Goal: Find specific page/section: Find specific page/section

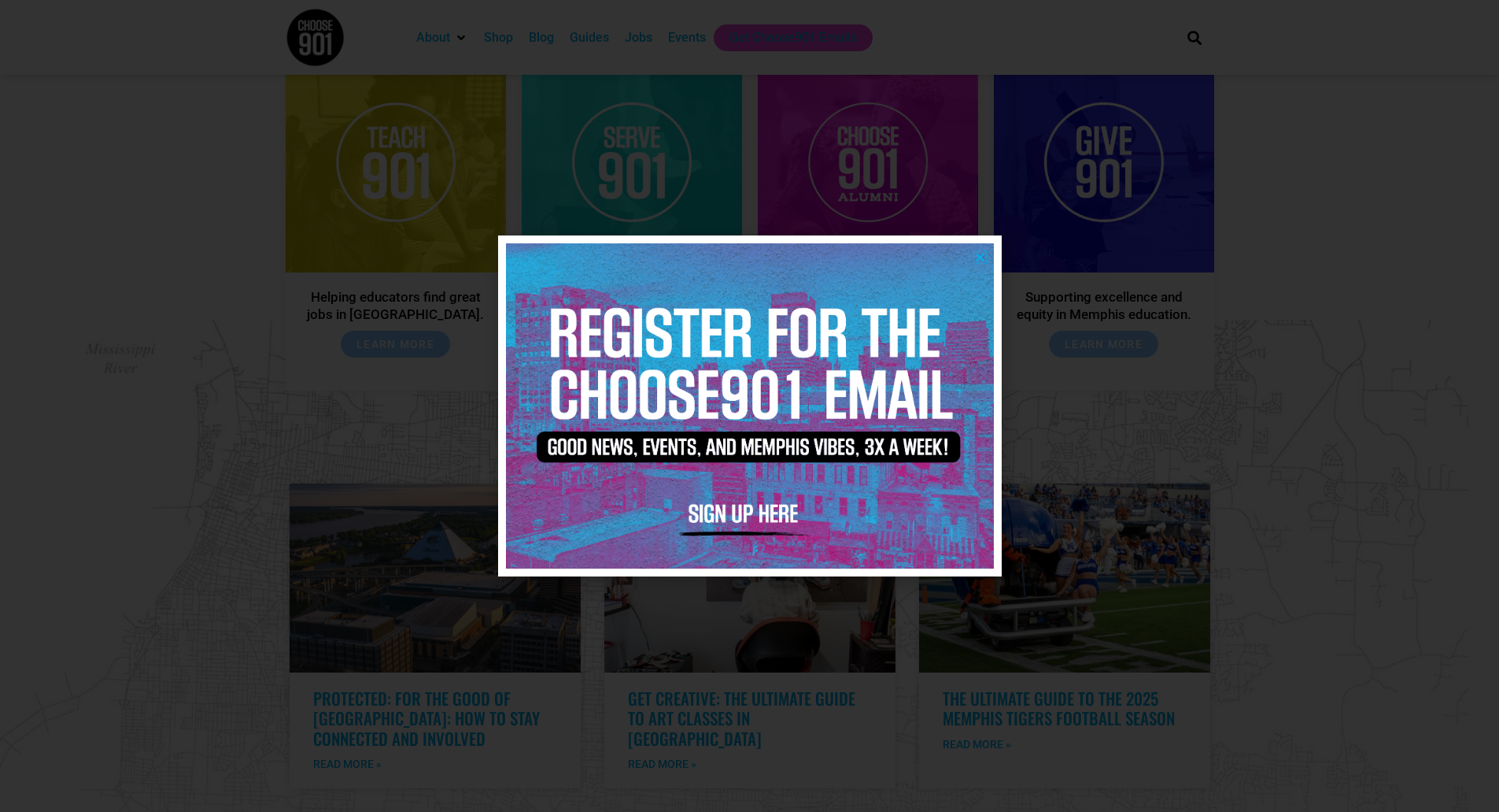
scroll to position [2603, 0]
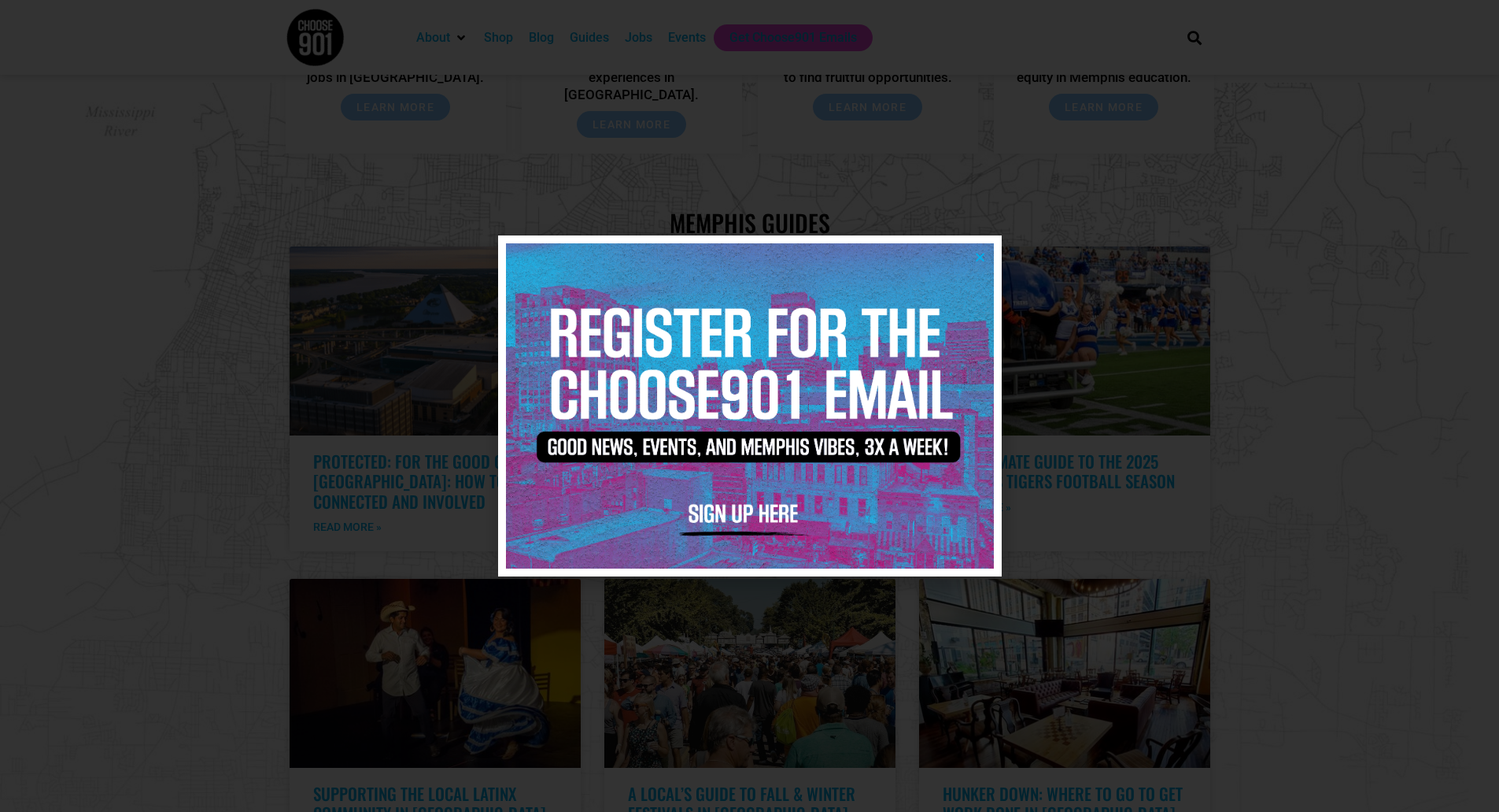
click at [1197, 482] on div at bounding box center [749, 406] width 1499 height 812
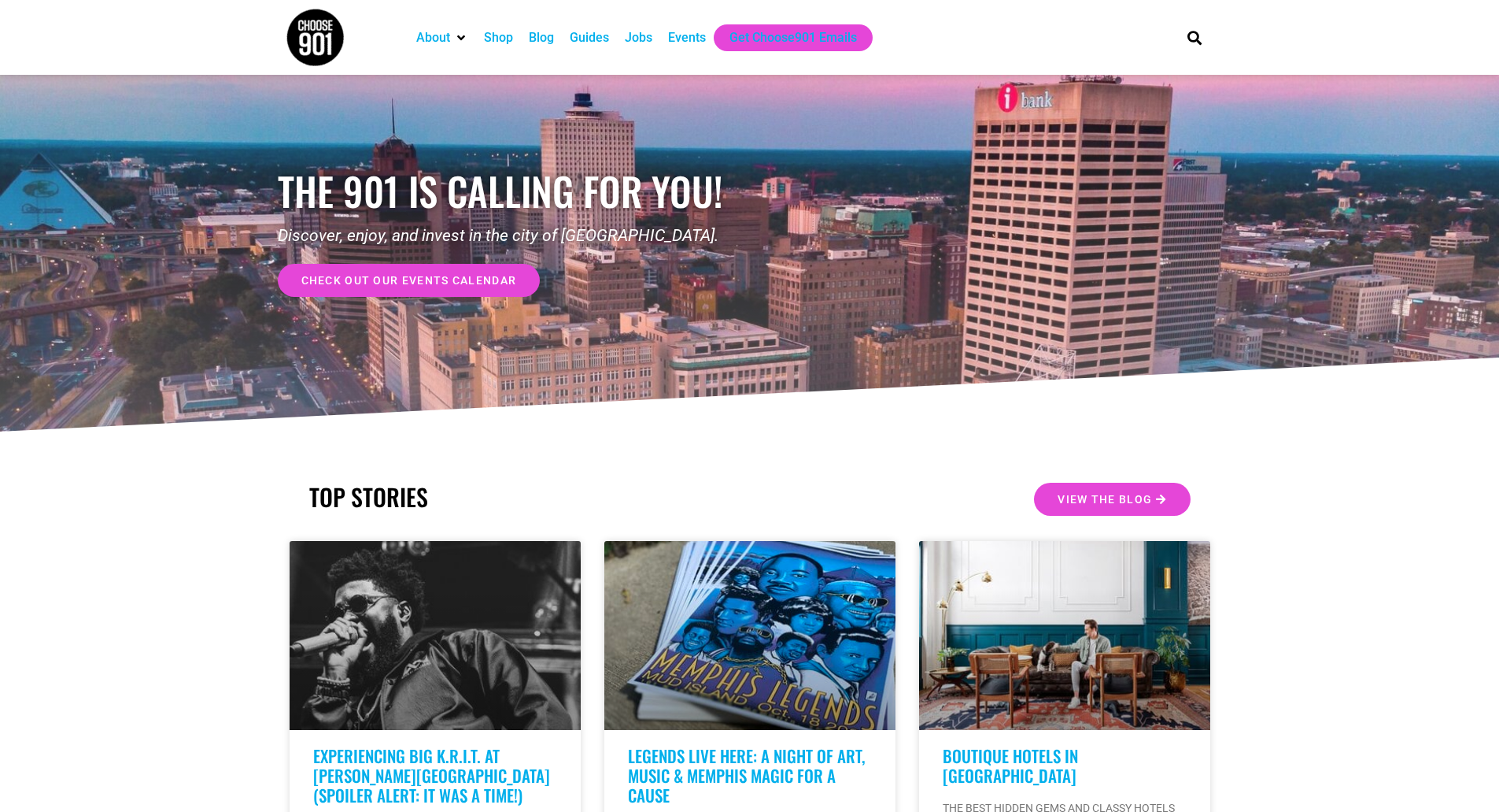
scroll to position [0, 0]
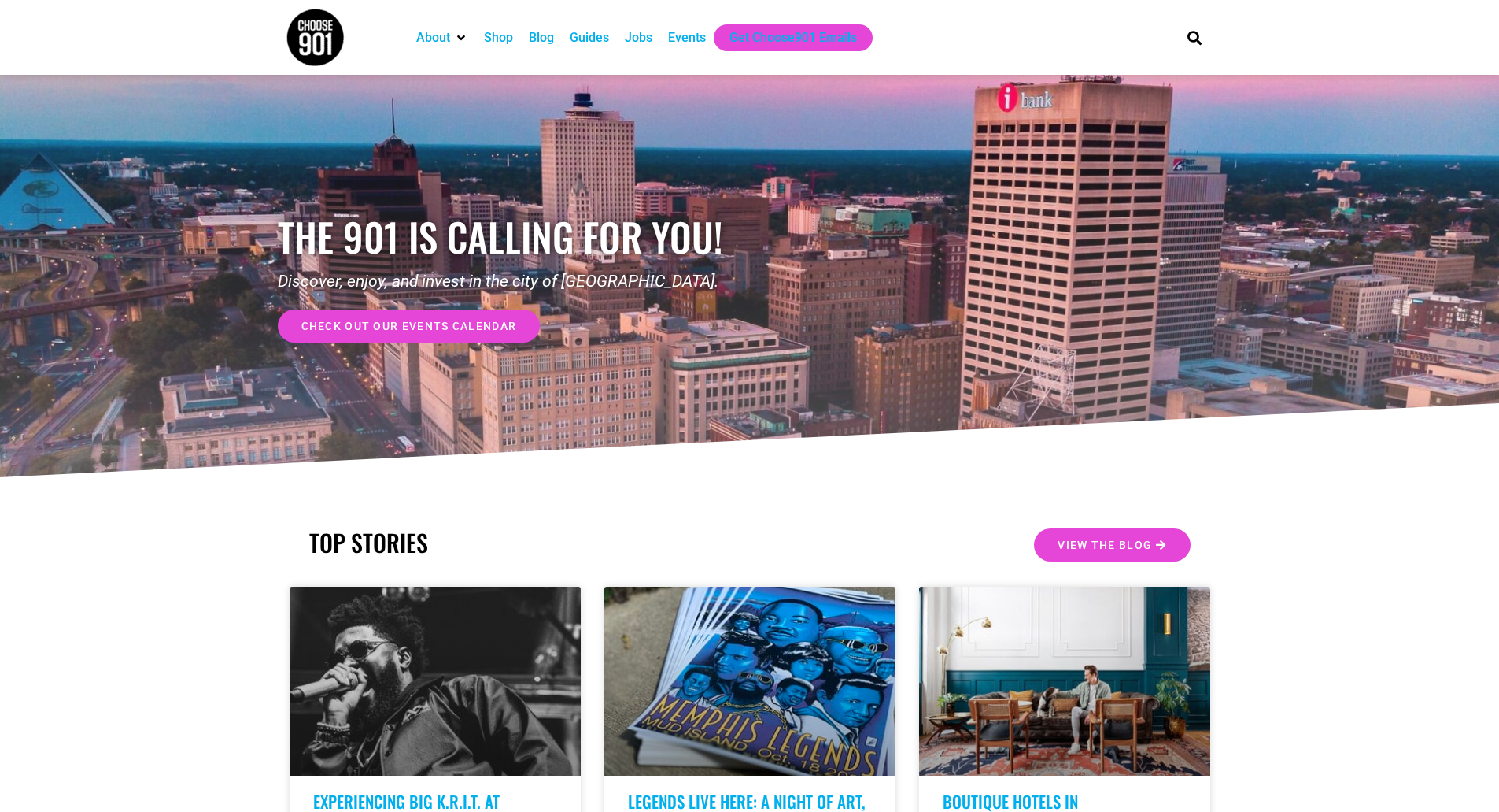
click at [643, 32] on div "Jobs" at bounding box center [639, 37] width 27 height 18
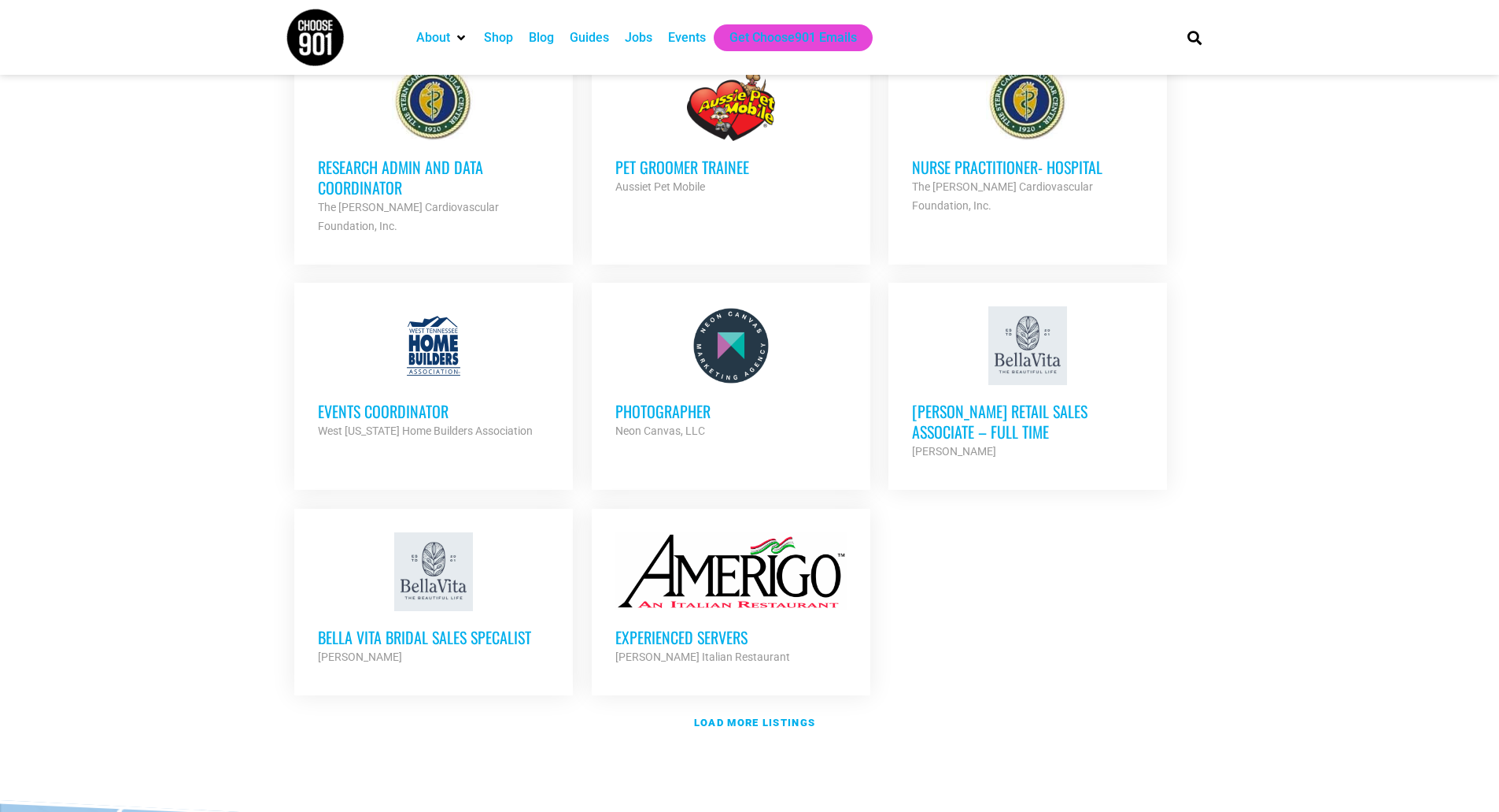
scroll to position [1571, 0]
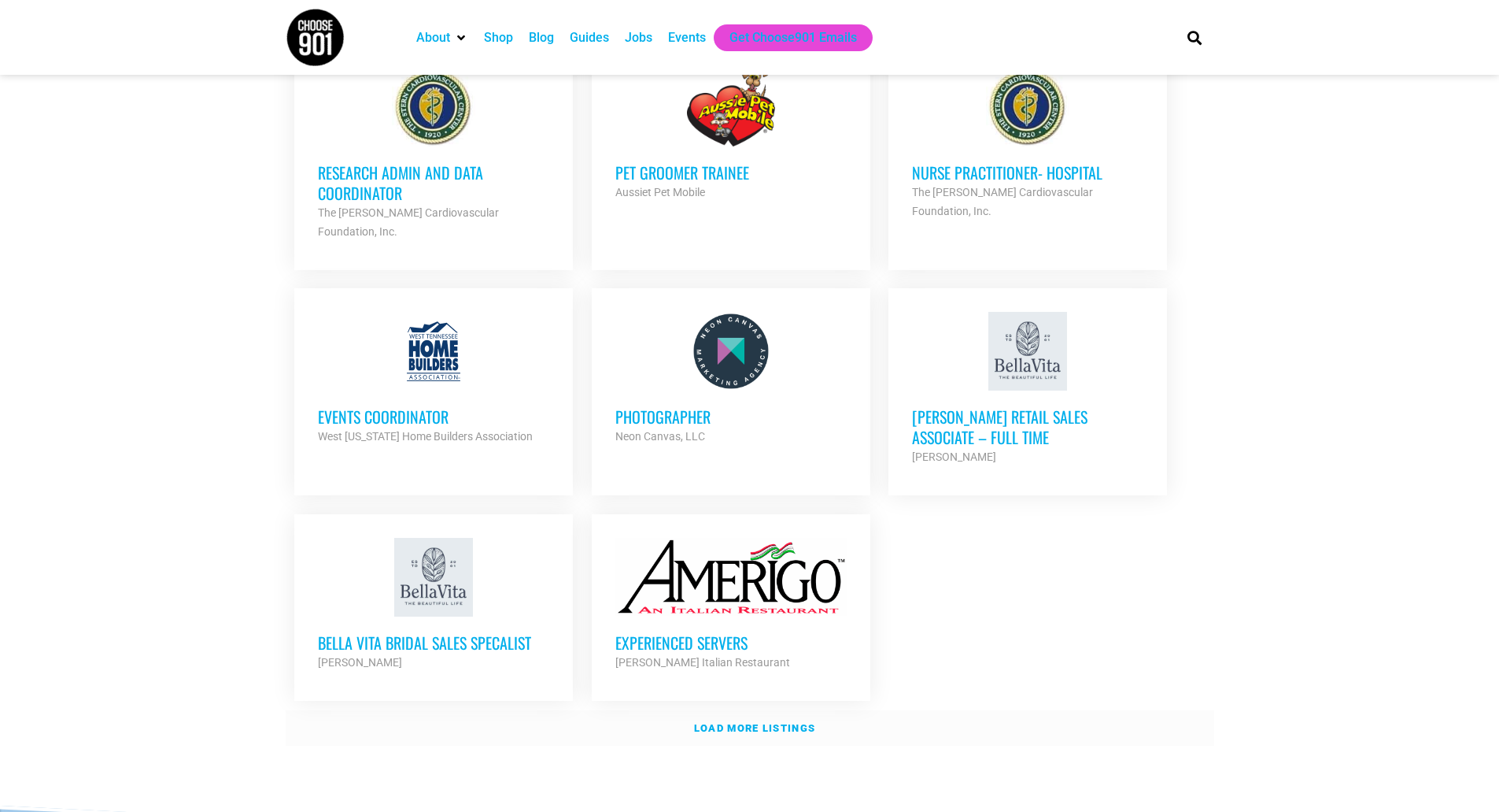
click at [769, 722] on strong "Load more listings" at bounding box center [754, 728] width 121 height 12
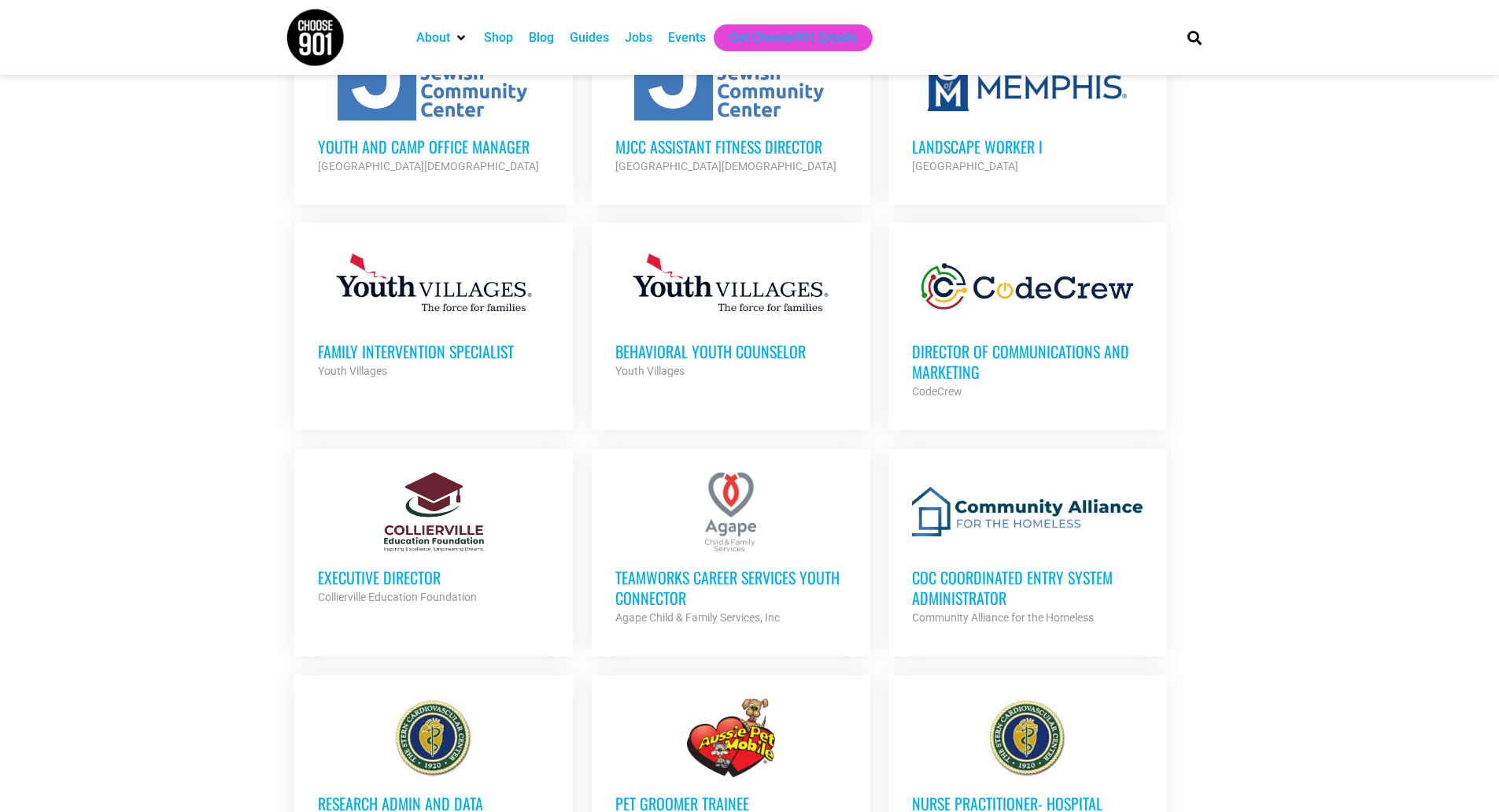
scroll to position [861, 0]
